Goal: Information Seeking & Learning: Learn about a topic

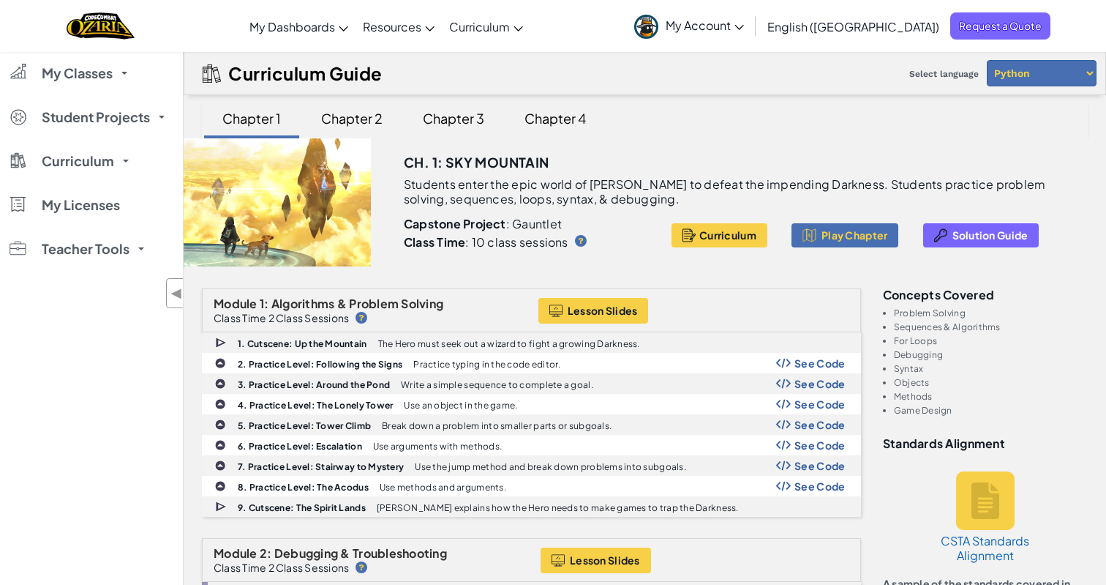
click at [807, 131] on div "Chapter 1 Chapter 2 Chapter 3 Chapter 4" at bounding box center [645, 119] width 886 height 37
click at [311, 124] on div "Chapter 2" at bounding box center [352, 118] width 91 height 34
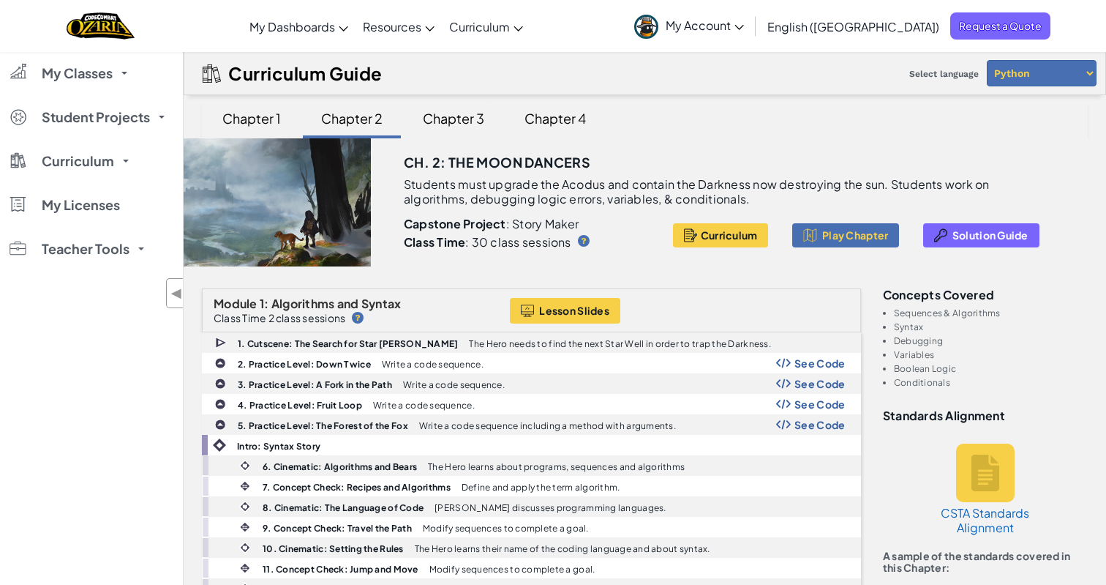
click at [460, 115] on div "Chapter 3" at bounding box center [453, 118] width 91 height 34
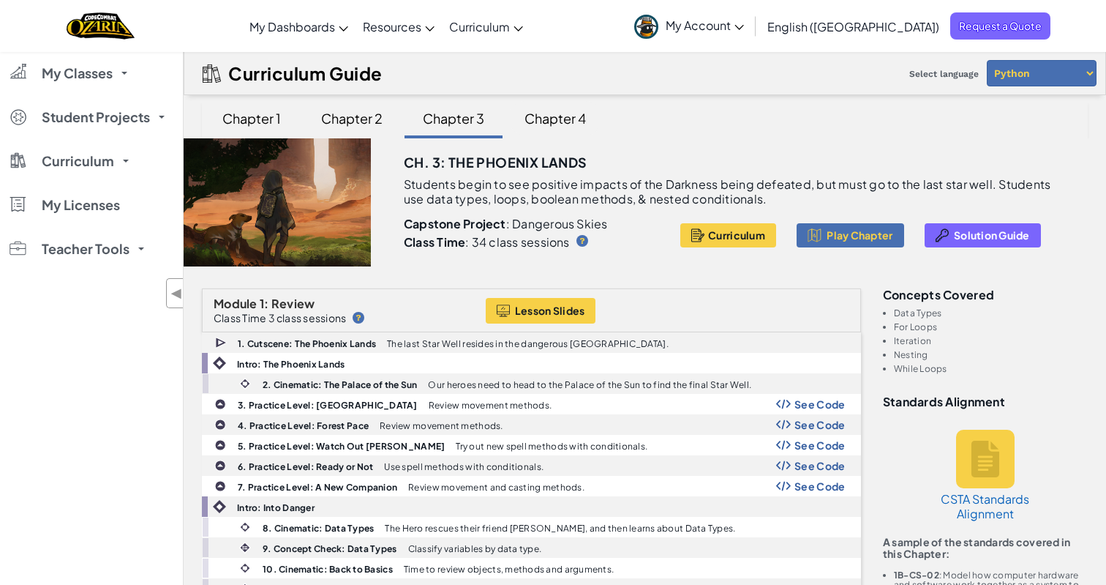
click at [534, 117] on div "Chapter 4" at bounding box center [555, 118] width 91 height 34
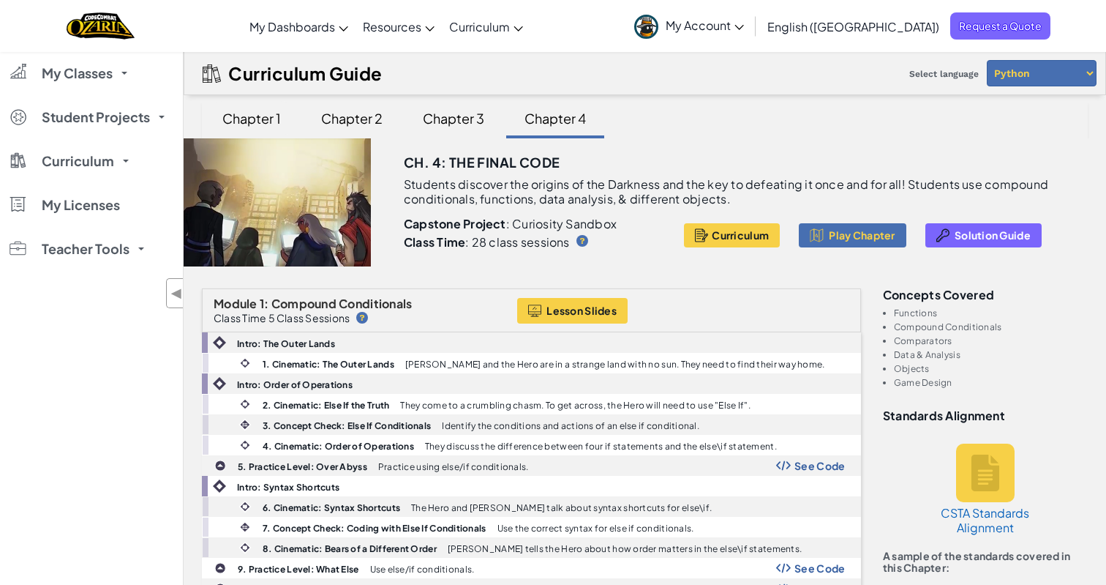
click at [274, 121] on div "Chapter 1" at bounding box center [252, 118] width 88 height 34
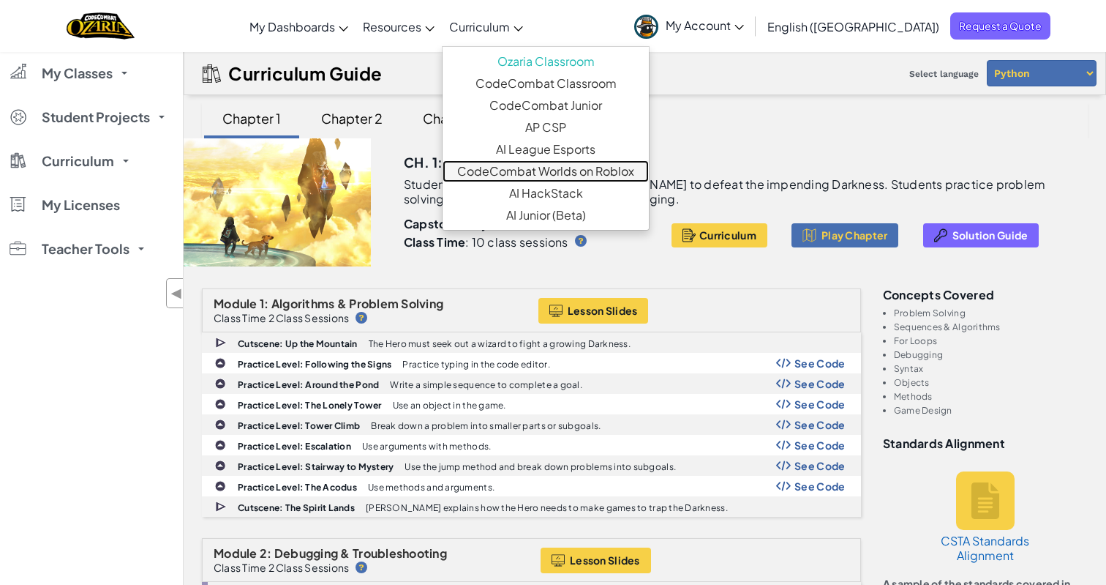
click at [563, 167] on link "CodeCombat Worlds on Roblox" at bounding box center [546, 171] width 206 height 22
